Goal: Transaction & Acquisition: Subscribe to service/newsletter

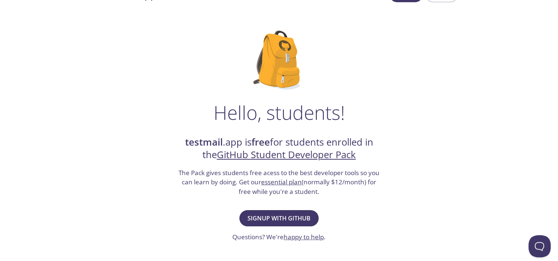
scroll to position [37, 0]
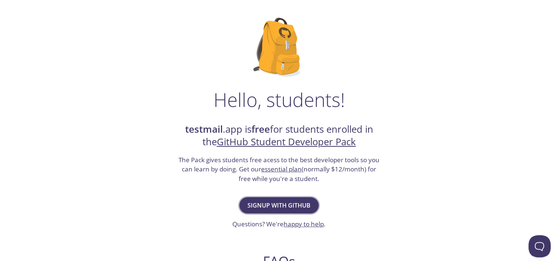
click at [291, 203] on span "Signup with GitHub" at bounding box center [279, 205] width 63 height 10
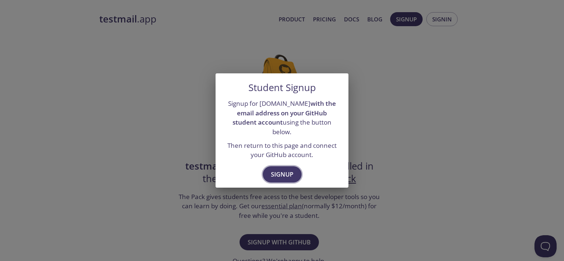
click at [294, 175] on button "Signup" at bounding box center [282, 174] width 39 height 16
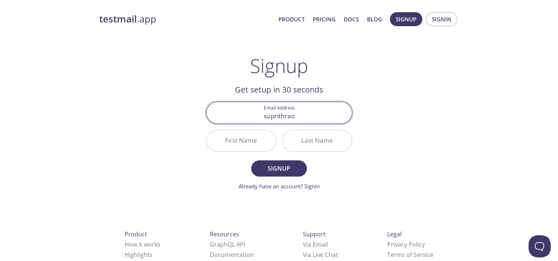
type input "[EMAIL_ADDRESS][DOMAIN_NAME]"
click at [261, 152] on div "First Name" at bounding box center [241, 141] width 76 height 28
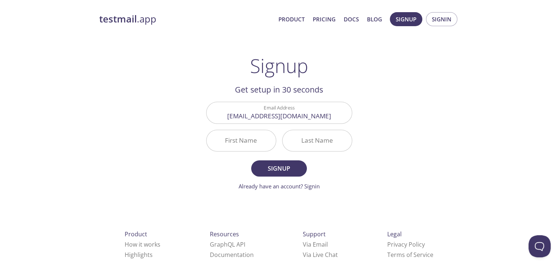
click at [258, 138] on input "First Name" at bounding box center [241, 140] width 69 height 21
type input "[PERSON_NAME]"
click at [317, 142] on input "Last Name" at bounding box center [317, 140] width 69 height 21
type input "a"
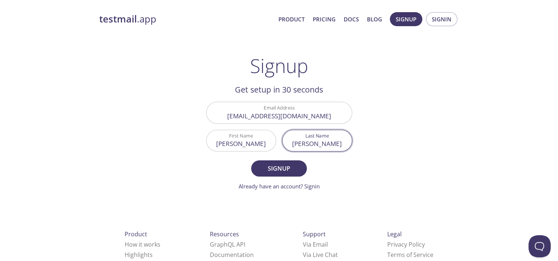
type input "[PERSON_NAME]"
click at [251, 161] on button "Signup" at bounding box center [278, 169] width 55 height 16
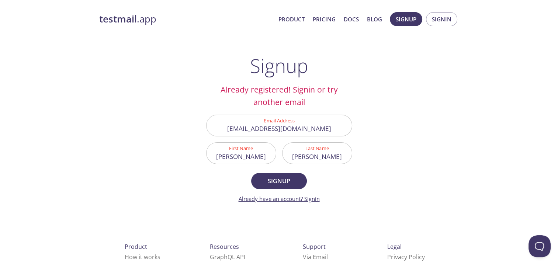
click at [312, 202] on link "Already have an account? Signin" at bounding box center [279, 198] width 81 height 7
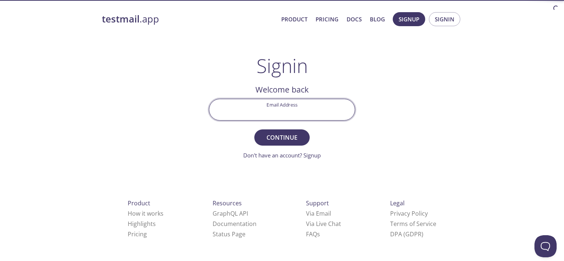
click at [289, 108] on input "Email Address" at bounding box center [281, 109] width 145 height 21
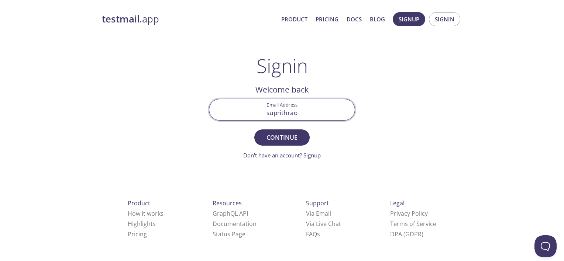
type input "[EMAIL_ADDRESS][DOMAIN_NAME]"
click at [288, 130] on button "Continue" at bounding box center [281, 138] width 55 height 16
click at [326, 111] on input "Signin Security Code" at bounding box center [281, 109] width 145 height 21
click at [254, 130] on button "Signin" at bounding box center [281, 138] width 55 height 16
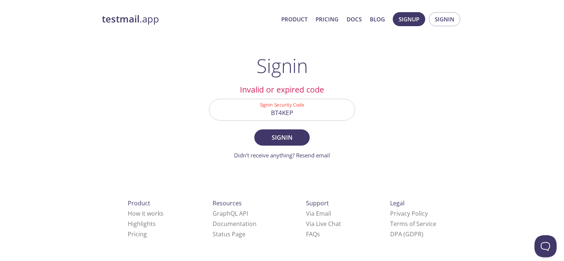
click at [312, 108] on input "BT4KEP" at bounding box center [281, 109] width 145 height 21
type input "BT4KEP9"
click at [254, 130] on button "Signin" at bounding box center [281, 138] width 55 height 16
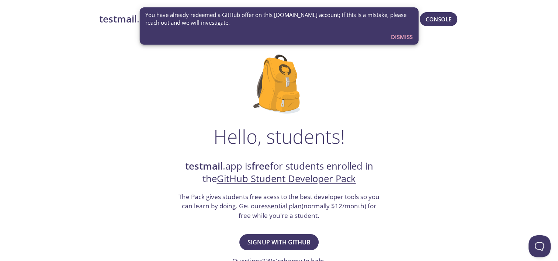
click at [398, 34] on span "Dismiss" at bounding box center [402, 37] width 22 height 10
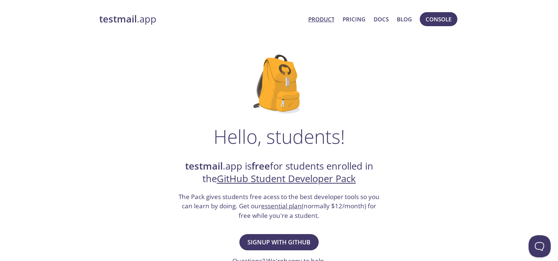
click at [324, 16] on link "Product" at bounding box center [321, 19] width 26 height 10
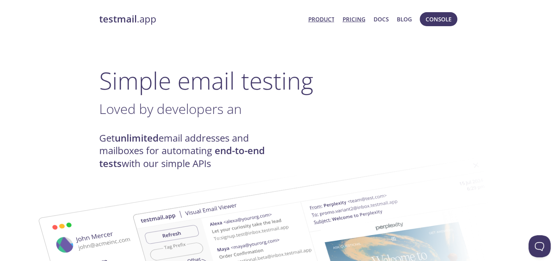
click at [361, 17] on link "Pricing" at bounding box center [354, 19] width 23 height 10
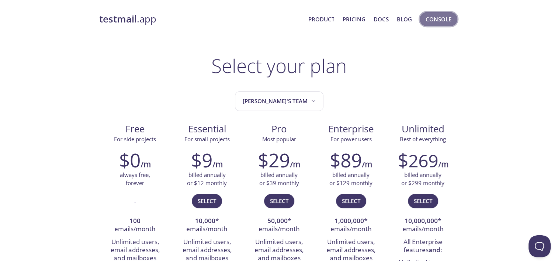
click at [427, 25] on button "Console" at bounding box center [439, 19] width 38 height 14
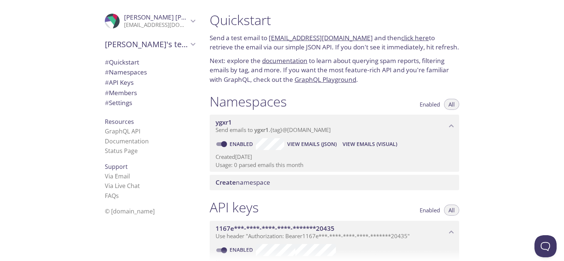
click at [301, 128] on span "Send emails to ygxr1 . {tag} @inbox.testmail.app" at bounding box center [273, 129] width 115 height 7
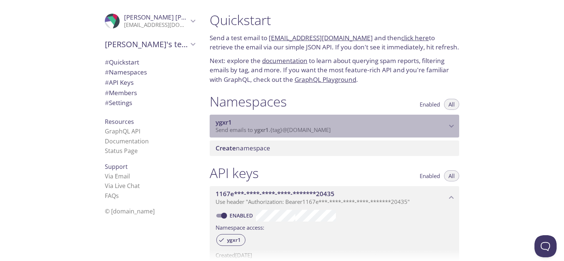
click at [301, 128] on span "Send emails to ygxr1 . {tag} @inbox.testmail.app" at bounding box center [273, 129] width 115 height 7
